Goal: Information Seeking & Learning: Learn about a topic

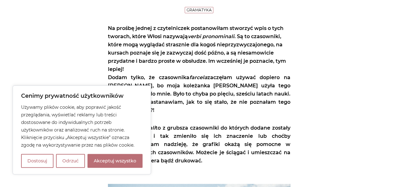
scroll to position [157, 0]
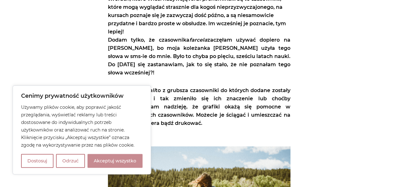
click at [115, 163] on button "Akceptuj wszystko" at bounding box center [114, 161] width 55 height 14
checkbox input "true"
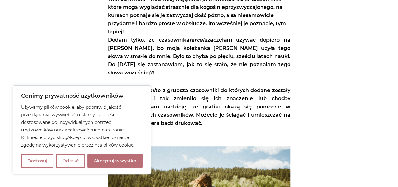
checkbox input "true"
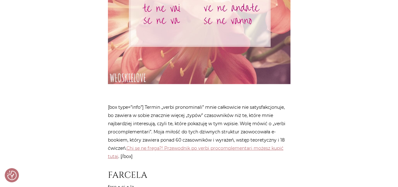
scroll to position [786, 0]
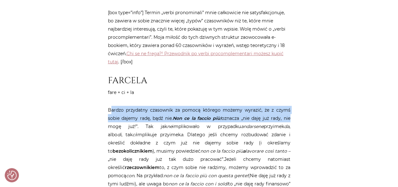
drag, startPoint x: 110, startPoint y: 93, endPoint x: 292, endPoint y: 102, distance: 182.0
click at [257, 106] on p "Bardzo przydatny czasownik za pomocą którego możemy wyrazić, że z czymś sobie d…" at bounding box center [199, 155] width 182 height 98
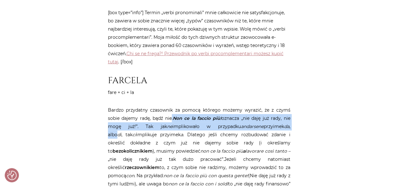
drag, startPoint x: 170, startPoint y: 100, endPoint x: 302, endPoint y: 115, distance: 132.4
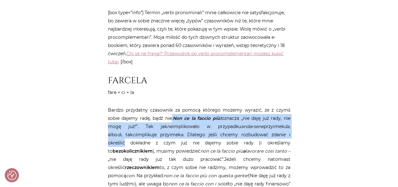
drag, startPoint x: 301, startPoint y: 120, endPoint x: 298, endPoint y: 116, distance: 5.2
click at [184, 115] on em "Non ce la faccio più!" at bounding box center [197, 118] width 49 height 6
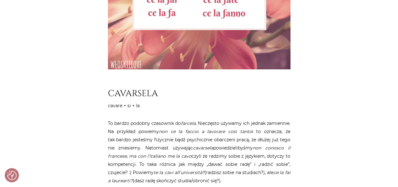
scroll to position [1195, 0]
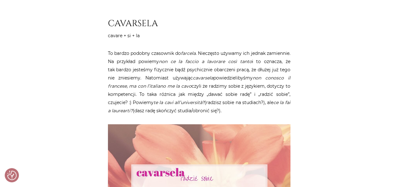
drag, startPoint x: 240, startPoint y: 87, endPoint x: 154, endPoint y: 60, distance: 90.1
click at [157, 61] on p "To bardzo podobny czasownik do farcela . Nieczęsto używamy ich jednak zamiennie…" at bounding box center [199, 81] width 182 height 65
click at [155, 74] on p "To bardzo podobny czasownik do farcela . Nieczęsto używamy ich jednak zamiennie…" at bounding box center [199, 81] width 182 height 65
click at [142, 66] on p "To bardzo podobny czasownik do farcela . Nieczęsto używamy ich jednak zamiennie…" at bounding box center [199, 81] width 182 height 65
drag, startPoint x: 146, startPoint y: 68, endPoint x: 244, endPoint y: 88, distance: 99.6
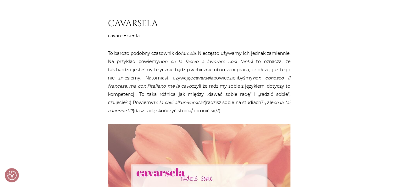
click at [243, 88] on p "To bardzo podobny czasownik do farcela . Nieczęsto używamy ich jednak zamiennie…" at bounding box center [199, 81] width 182 height 65
click at [245, 87] on p "To bardzo podobny czasownik do farcela . Nieczęsto używamy ich jednak zamiennie…" at bounding box center [199, 81] width 182 height 65
drag, startPoint x: 229, startPoint y: 84, endPoint x: 141, endPoint y: 58, distance: 91.9
click at [141, 58] on p "To bardzo podobny czasownik do farcela . Nieczęsto używamy ich jednak zamiennie…" at bounding box center [199, 81] width 182 height 65
click at [149, 67] on p "To bardzo podobny czasownik do farcela . Nieczęsto używamy ich jednak zamiennie…" at bounding box center [199, 81] width 182 height 65
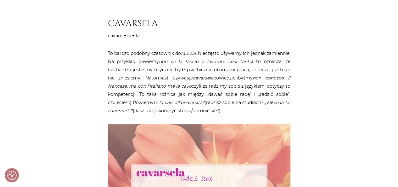
click at [169, 70] on p "To bardzo podobny czasownik do farcela . Nieczęsto używamy ich jednak zamiennie…" at bounding box center [199, 81] width 182 height 65
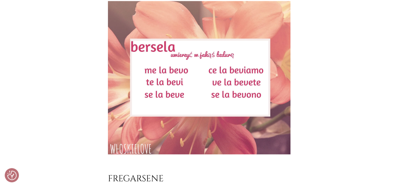
scroll to position [1573, 0]
